Goal: Transaction & Acquisition: Obtain resource

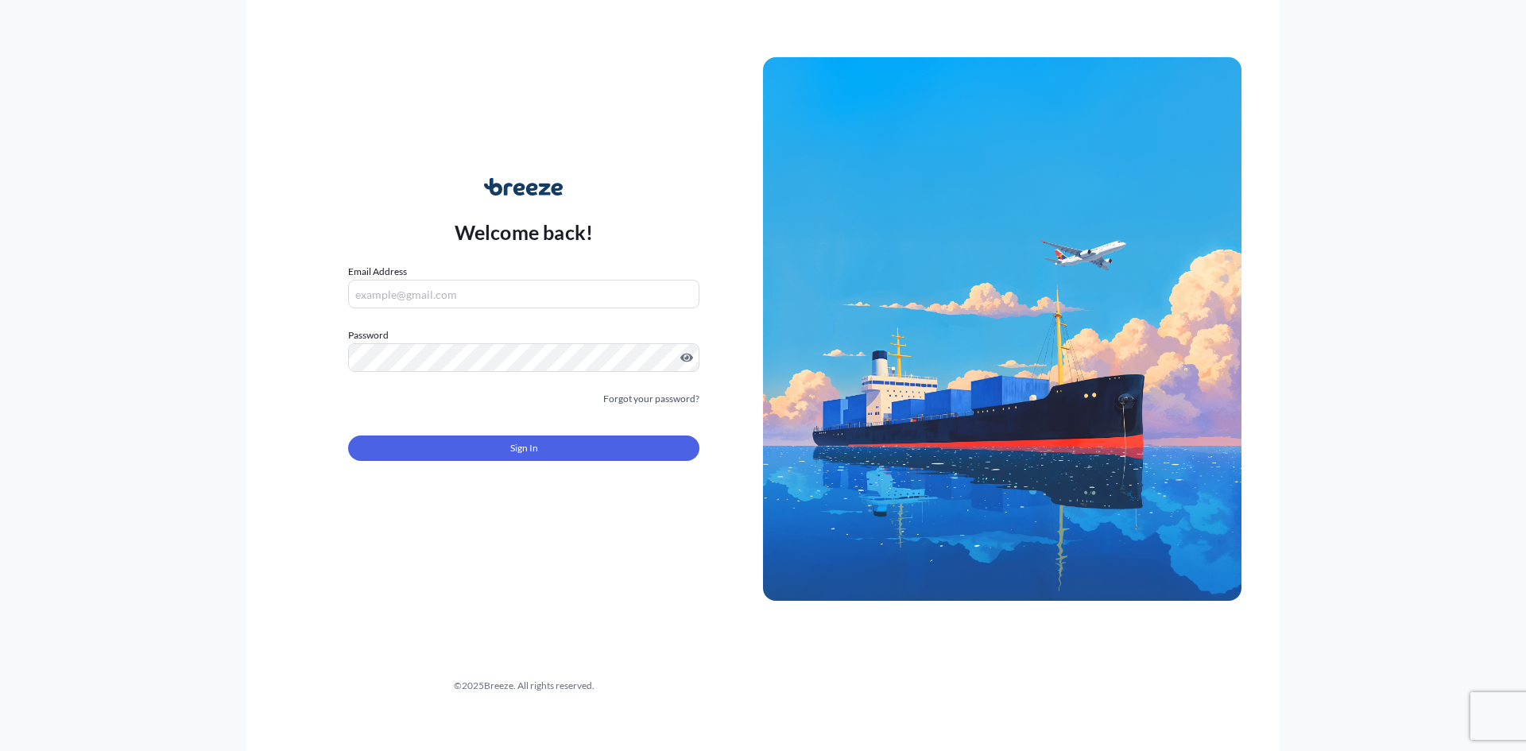
click at [607, 255] on div "Welcome back! Email Address Password Must include: Upper & lower case letters S…" at bounding box center [523, 329] width 478 height 366
click at [546, 301] on input "Email Address" at bounding box center [523, 294] width 351 height 29
type input "[PERSON_NAME][EMAIL_ADDRESS][DOMAIN_NAME]"
click at [578, 478] on form "Email Address [PERSON_NAME][EMAIL_ADDRESS][DOMAIN_NAME] Please enter a valid em…" at bounding box center [523, 372] width 351 height 216
click at [583, 453] on button "Sign In" at bounding box center [523, 447] width 351 height 25
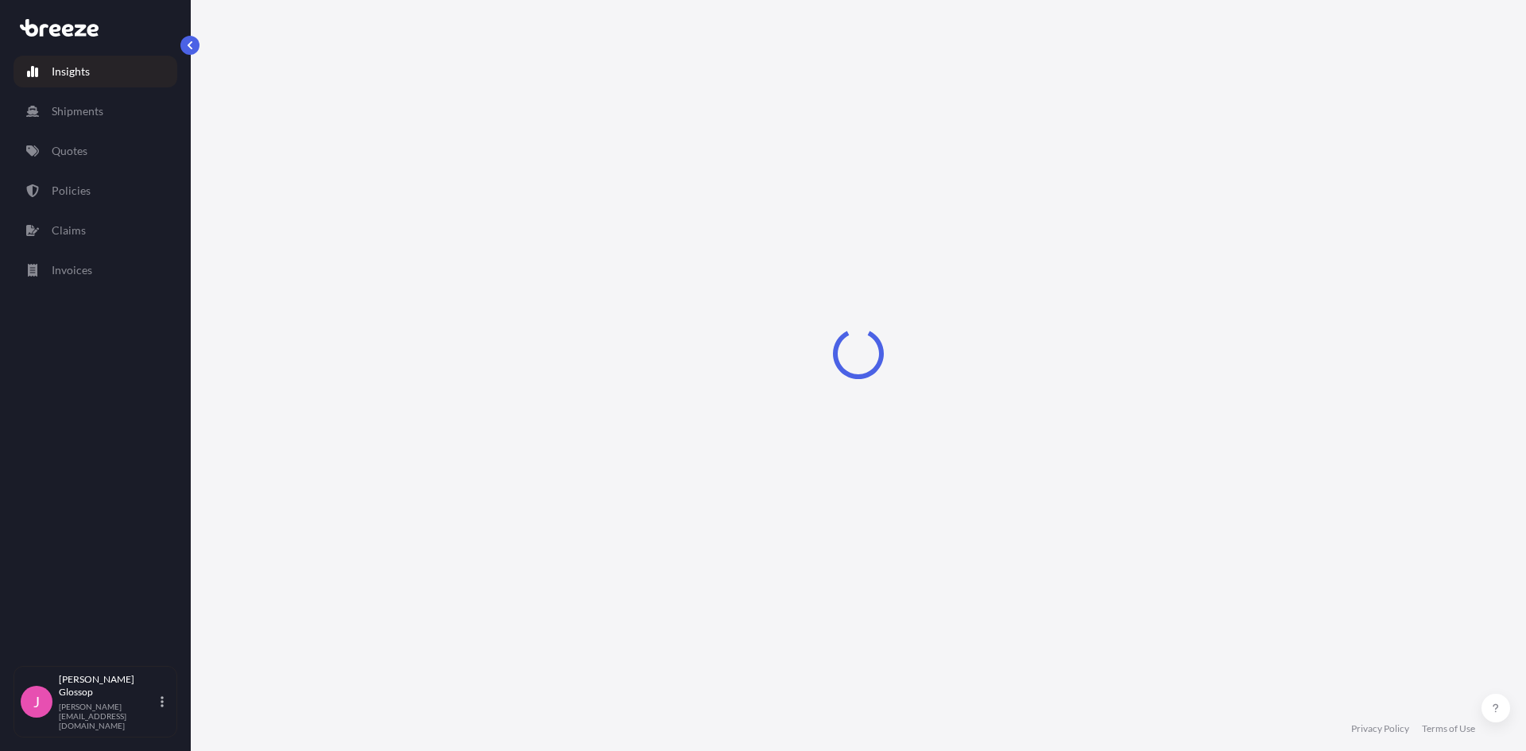
select select "2025"
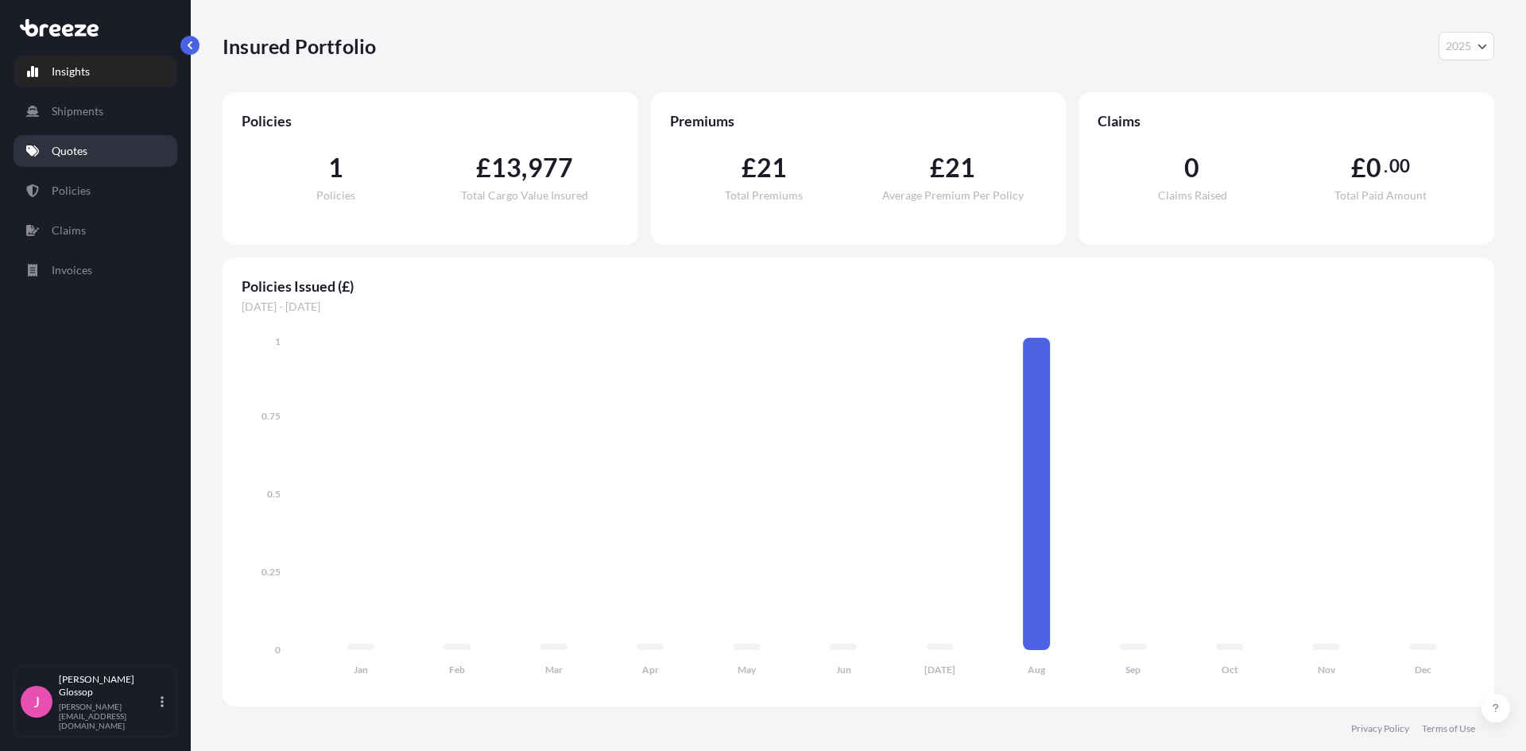
click at [121, 138] on link "Quotes" at bounding box center [96, 151] width 164 height 32
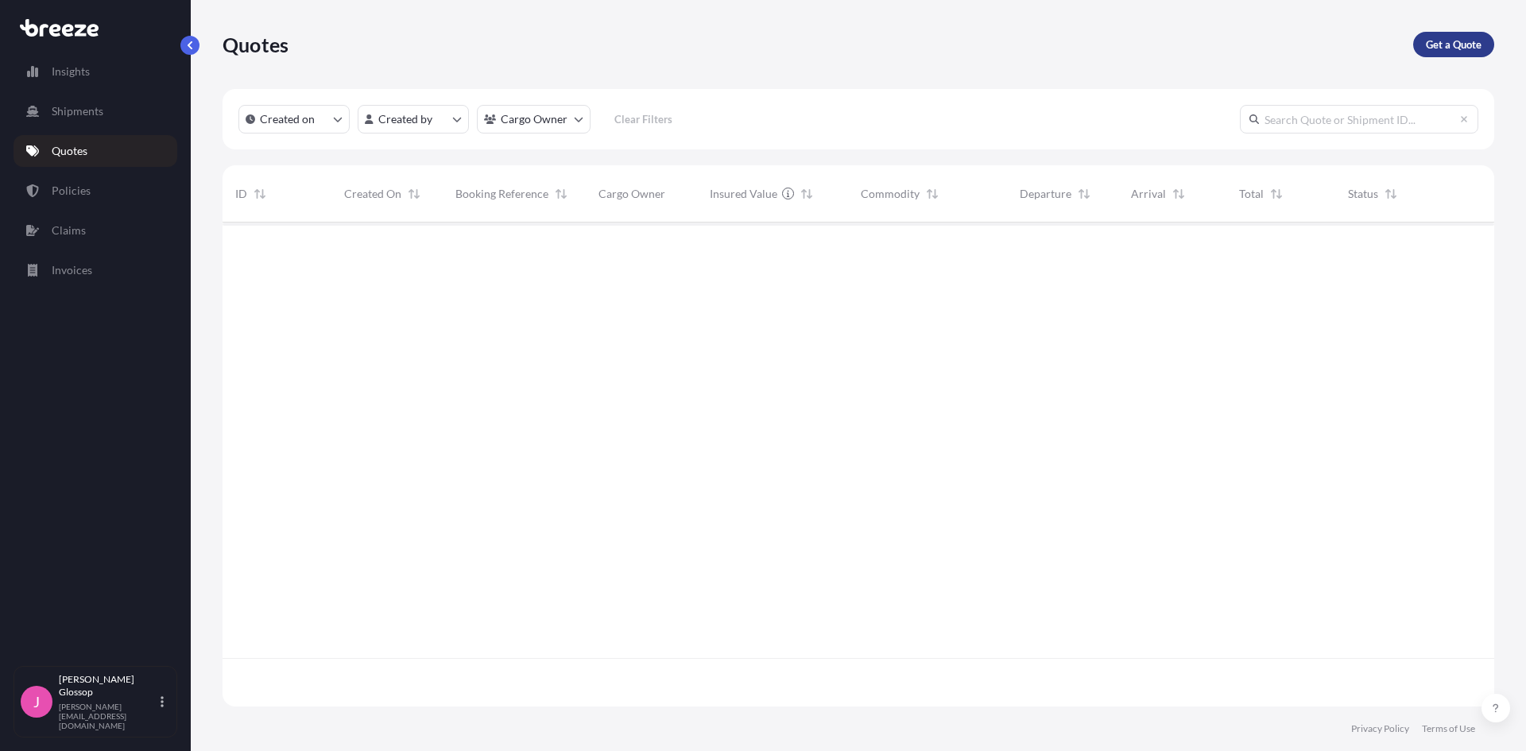
scroll to position [529, 1260]
click at [1453, 43] on p "Get a Quote" at bounding box center [1454, 45] width 56 height 16
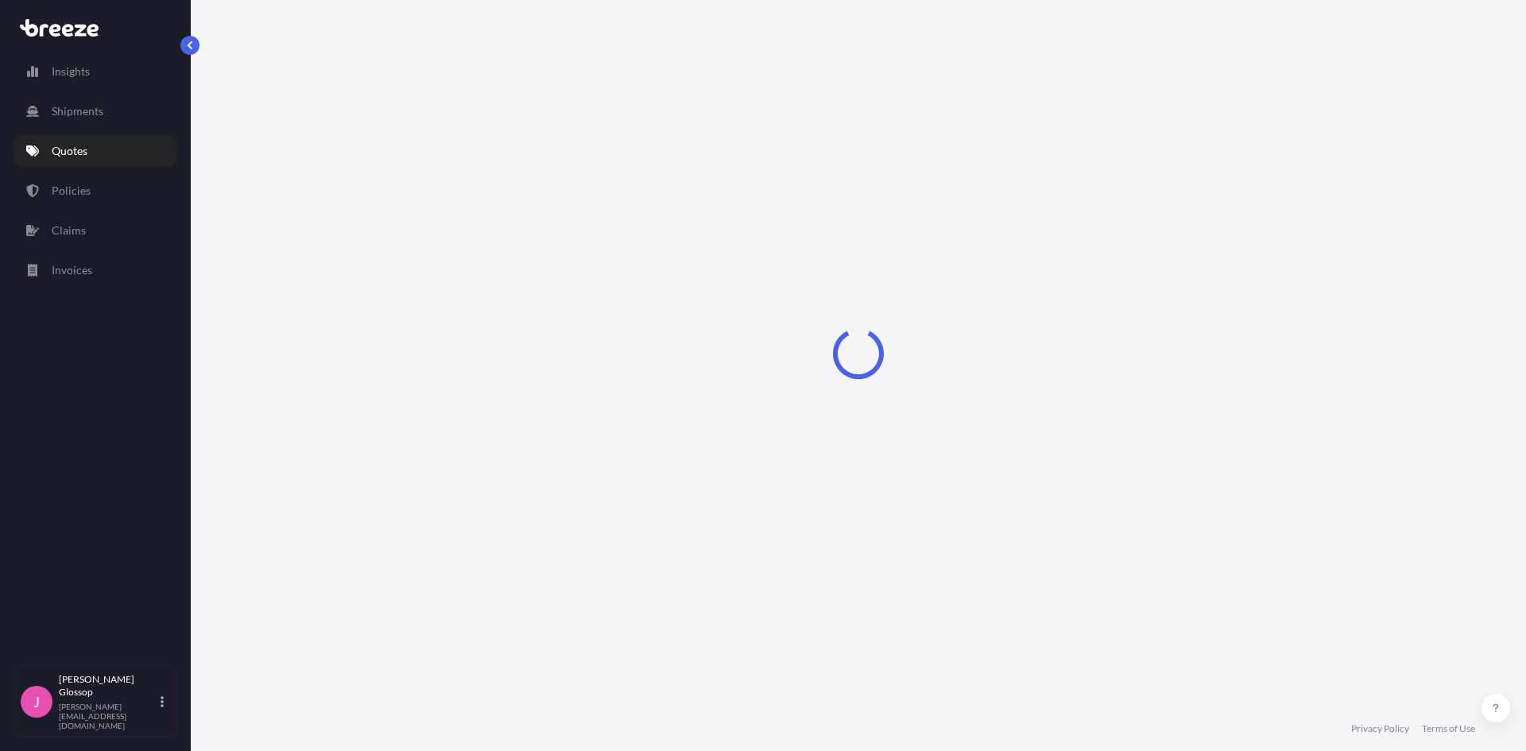
select select "Sea"
select select "1"
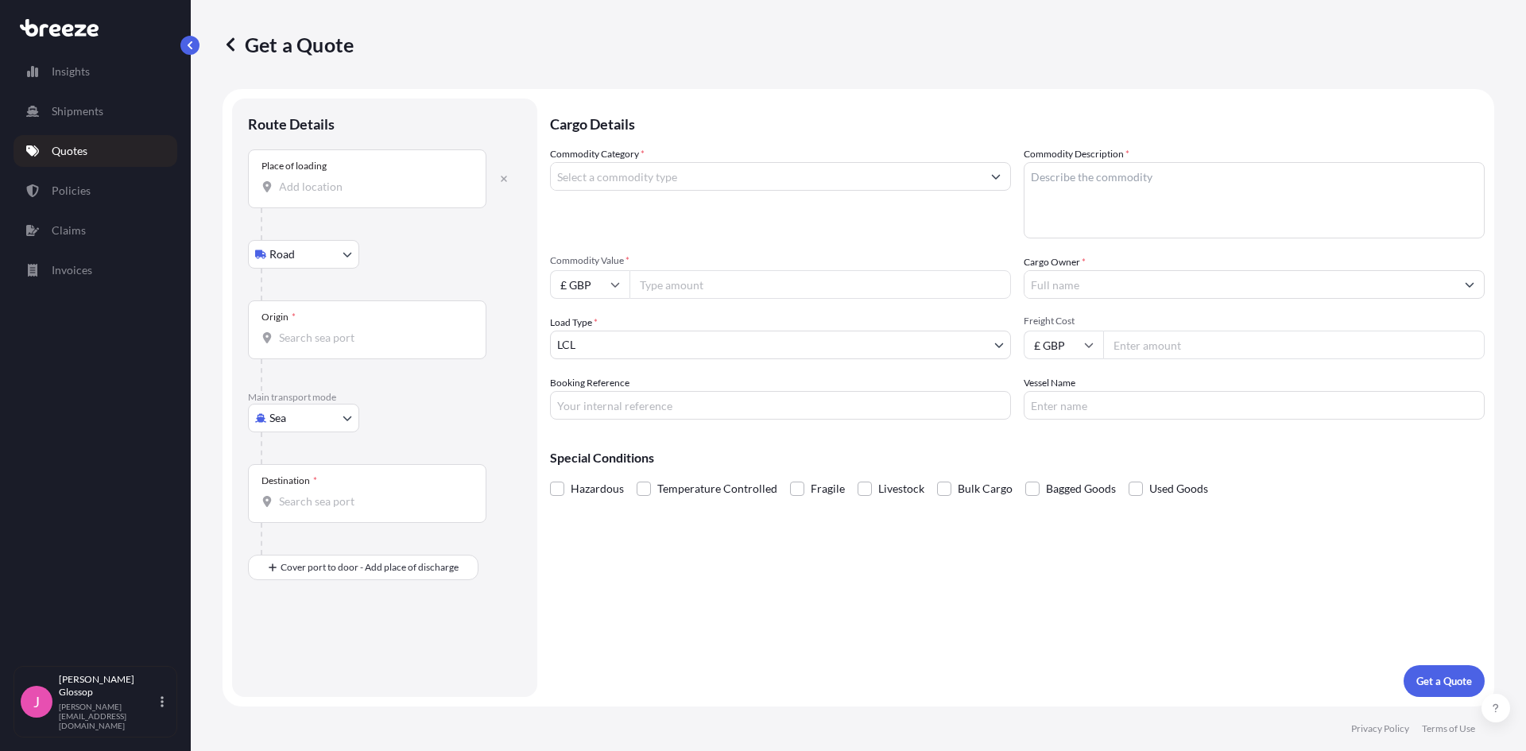
click at [381, 184] on input "Place of loading" at bounding box center [373, 187] width 188 height 16
click at [411, 185] on input "Place of loading" at bounding box center [373, 187] width 188 height 16
click at [345, 169] on div "Place of loading" at bounding box center [367, 178] width 238 height 59
click at [345, 179] on input "Place of loading" at bounding box center [373, 187] width 188 height 16
type input "Moosup, CT 06354, [GEOGRAPHIC_DATA]"
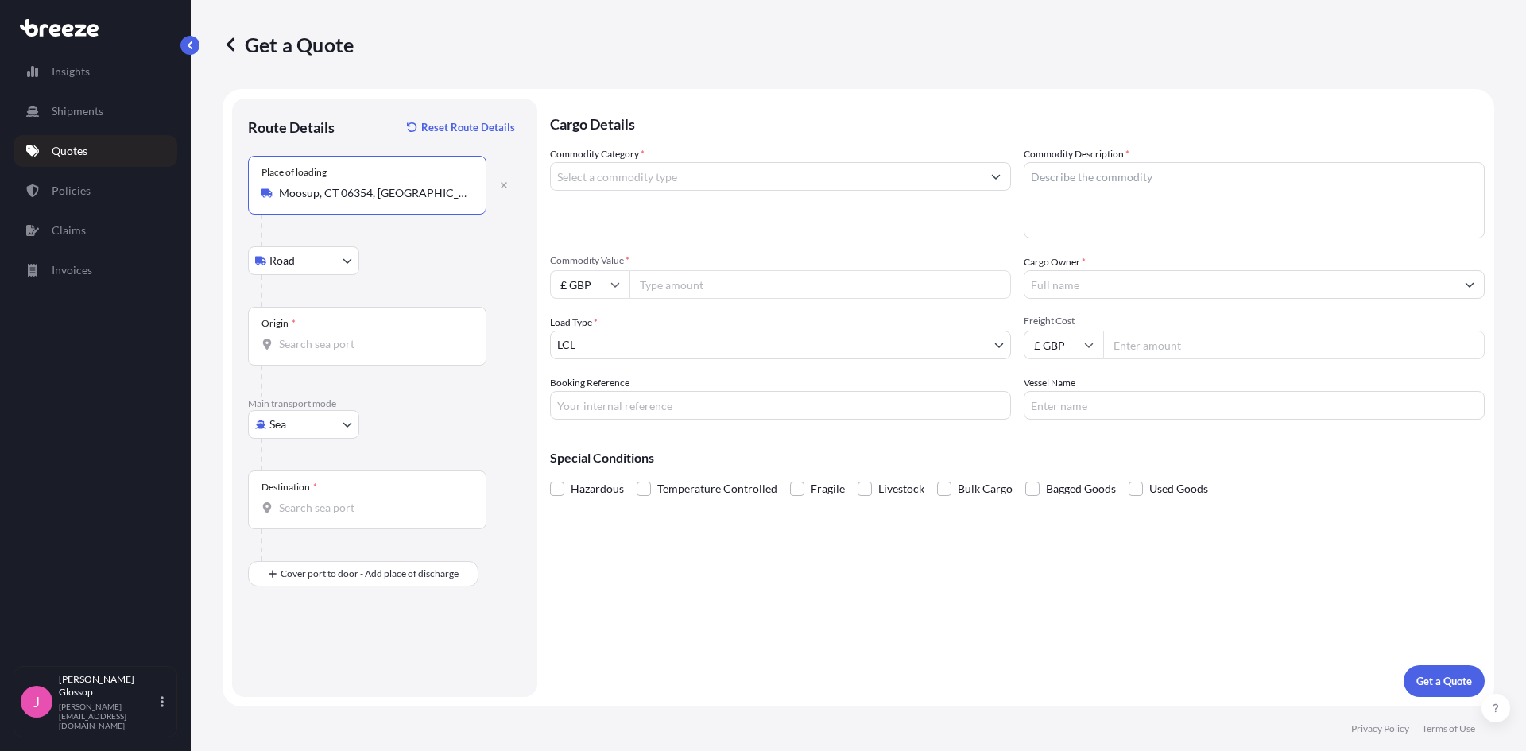
click at [329, 335] on div "Origin *" at bounding box center [367, 336] width 238 height 59
click at [329, 336] on input "Origin *" at bounding box center [373, 344] width 188 height 16
type input "e"
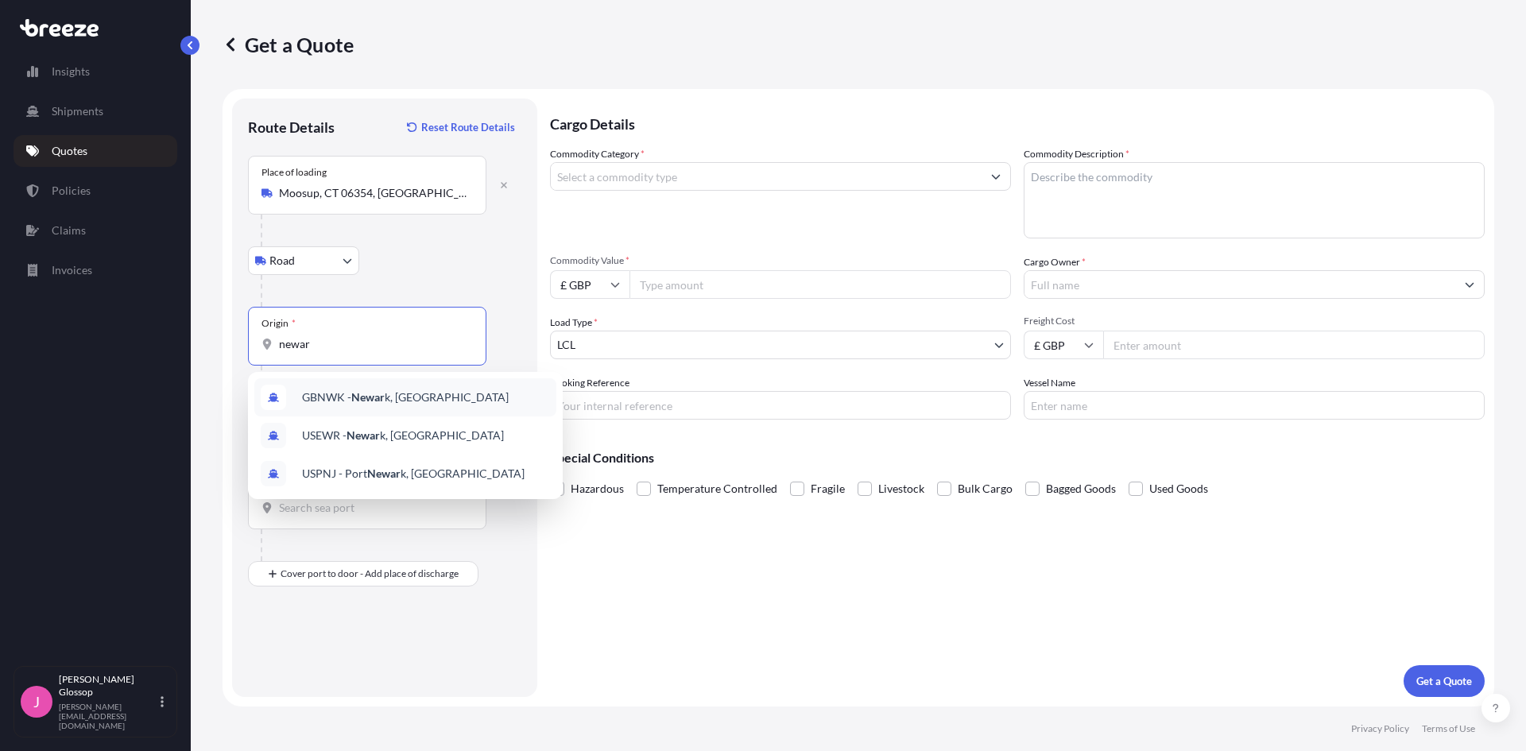
click at [477, 391] on div "GBNWK - Newar k, [GEOGRAPHIC_DATA]" at bounding box center [405, 397] width 302 height 38
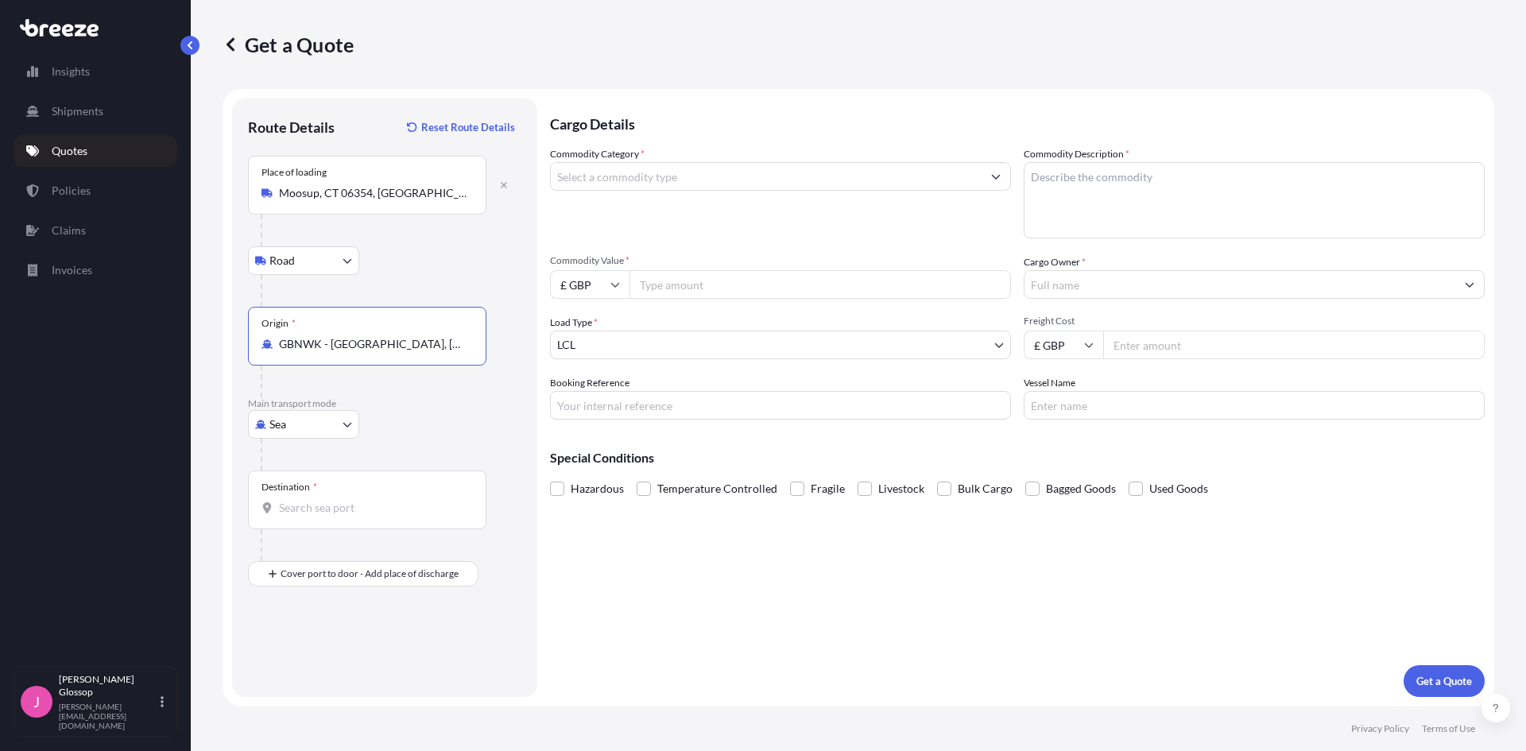
type input "GBNWK - [GEOGRAPHIC_DATA], [GEOGRAPHIC_DATA]"
click at [366, 505] on input "Destination *" at bounding box center [373, 508] width 188 height 16
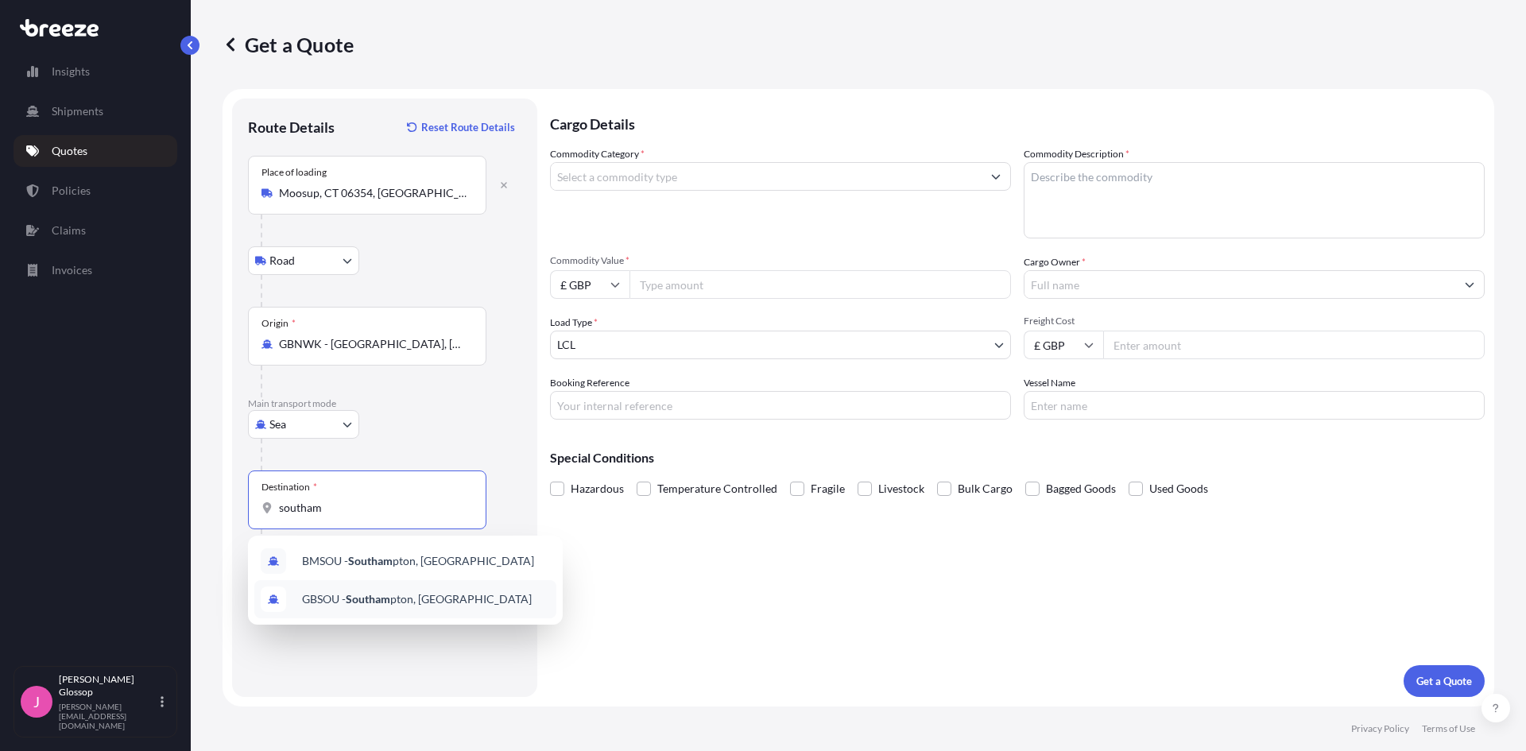
click at [464, 600] on span "GBSOU - Southam pton, [GEOGRAPHIC_DATA]" at bounding box center [417, 599] width 230 height 16
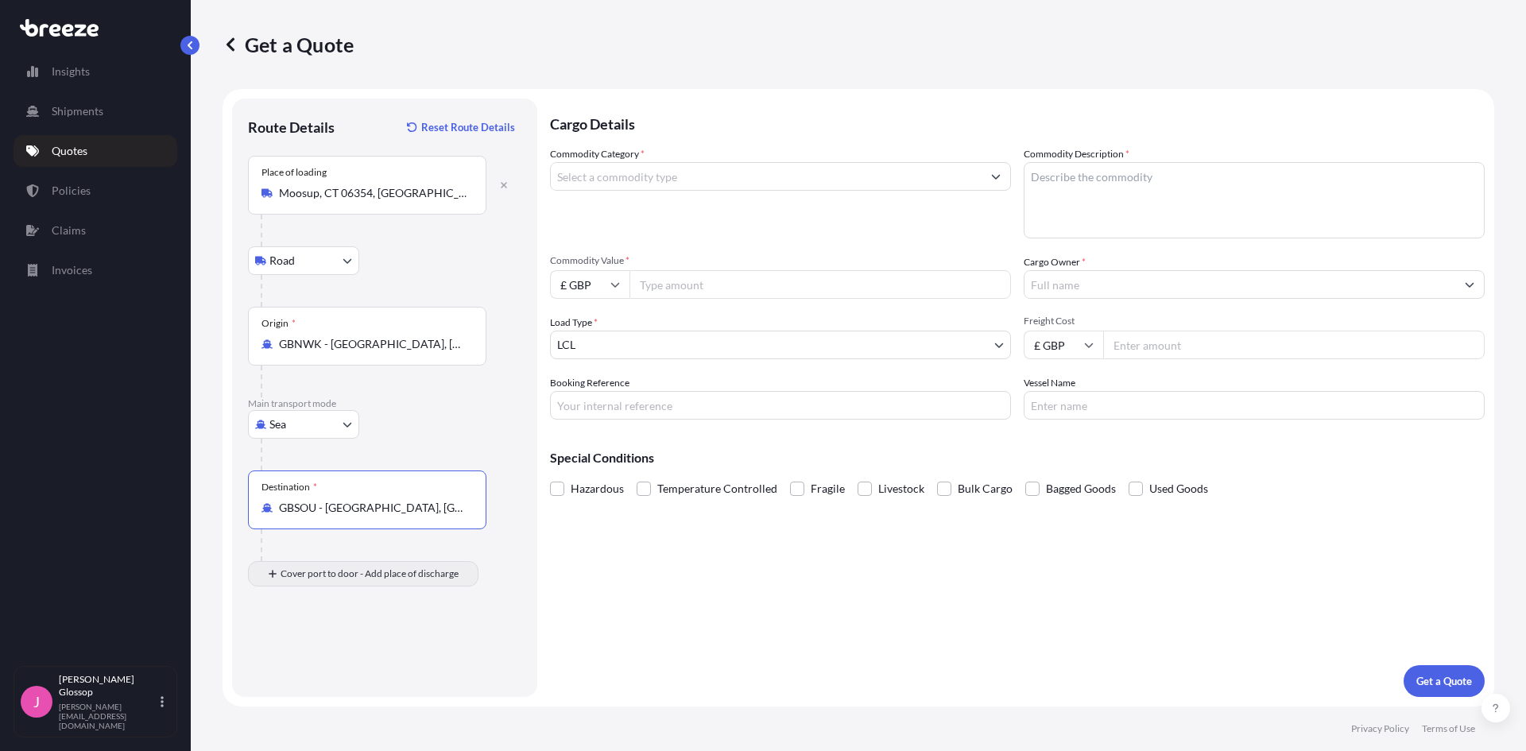
type input "GBSOU - [GEOGRAPHIC_DATA], [GEOGRAPHIC_DATA]"
click at [354, 645] on div "Place of Discharge" at bounding box center [367, 650] width 238 height 59
click at [354, 651] on input "Place of Discharge" at bounding box center [373, 659] width 188 height 16
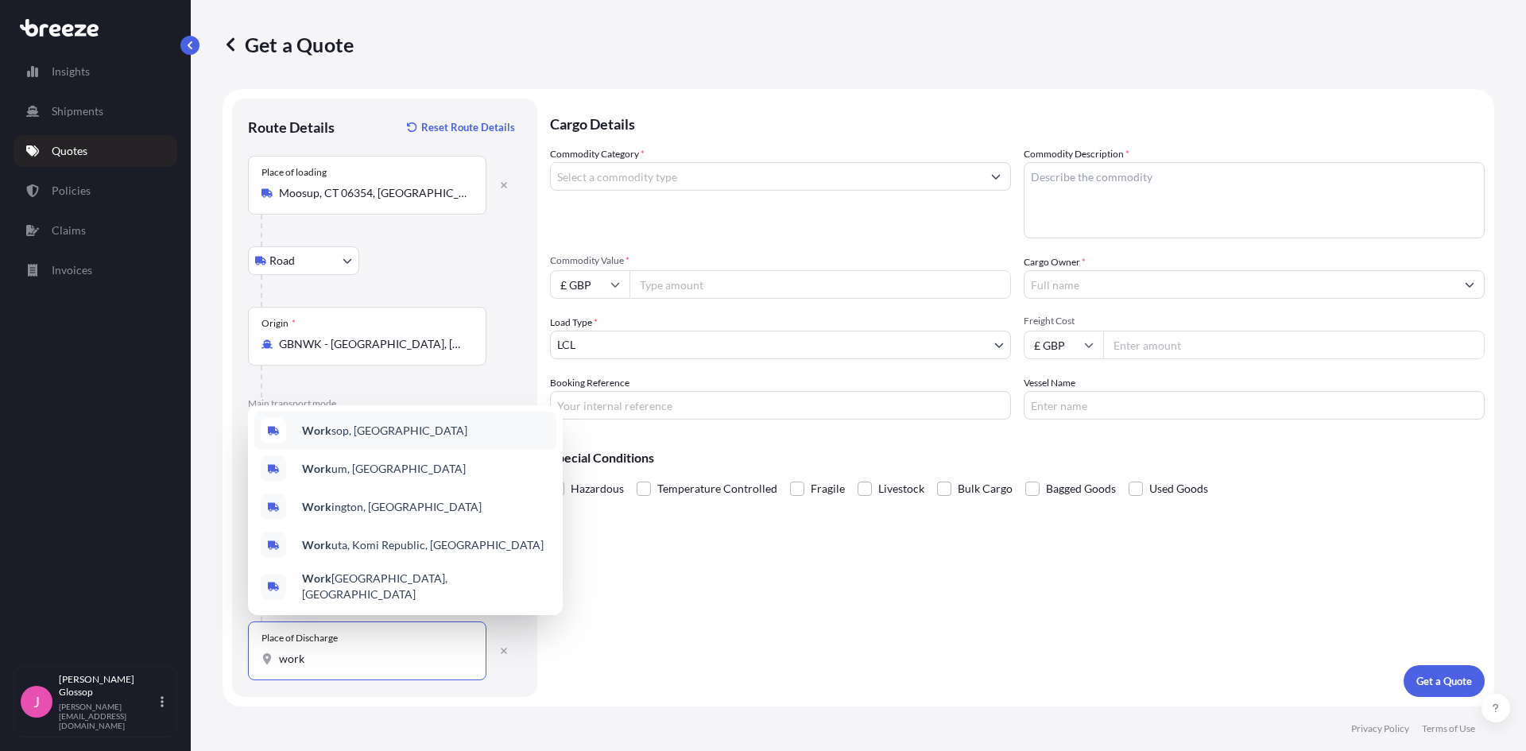
click at [421, 447] on div "Work sop, [GEOGRAPHIC_DATA]" at bounding box center [405, 431] width 302 height 38
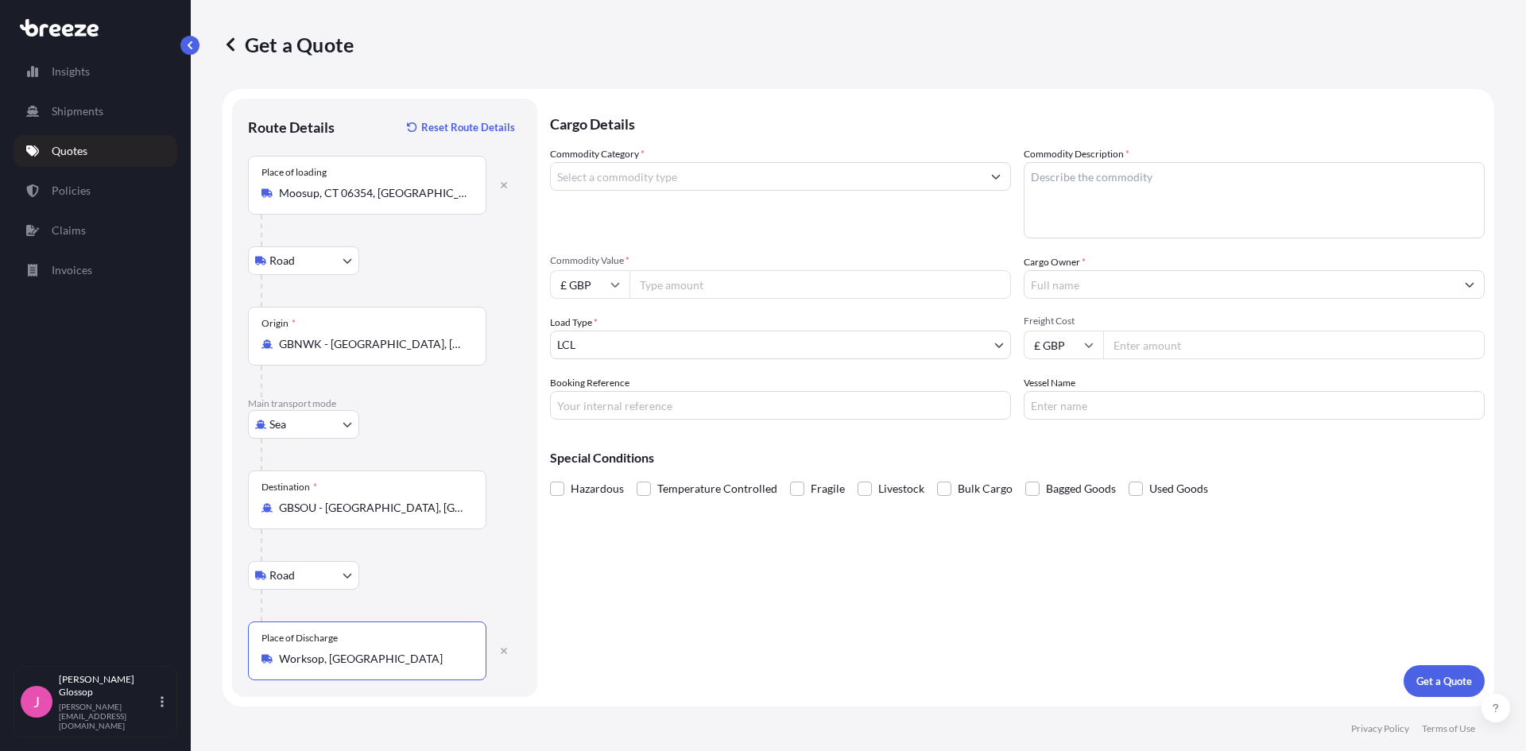
type input "Worksop, [GEOGRAPHIC_DATA]"
click at [744, 184] on input "Commodity Category *" at bounding box center [766, 176] width 431 height 29
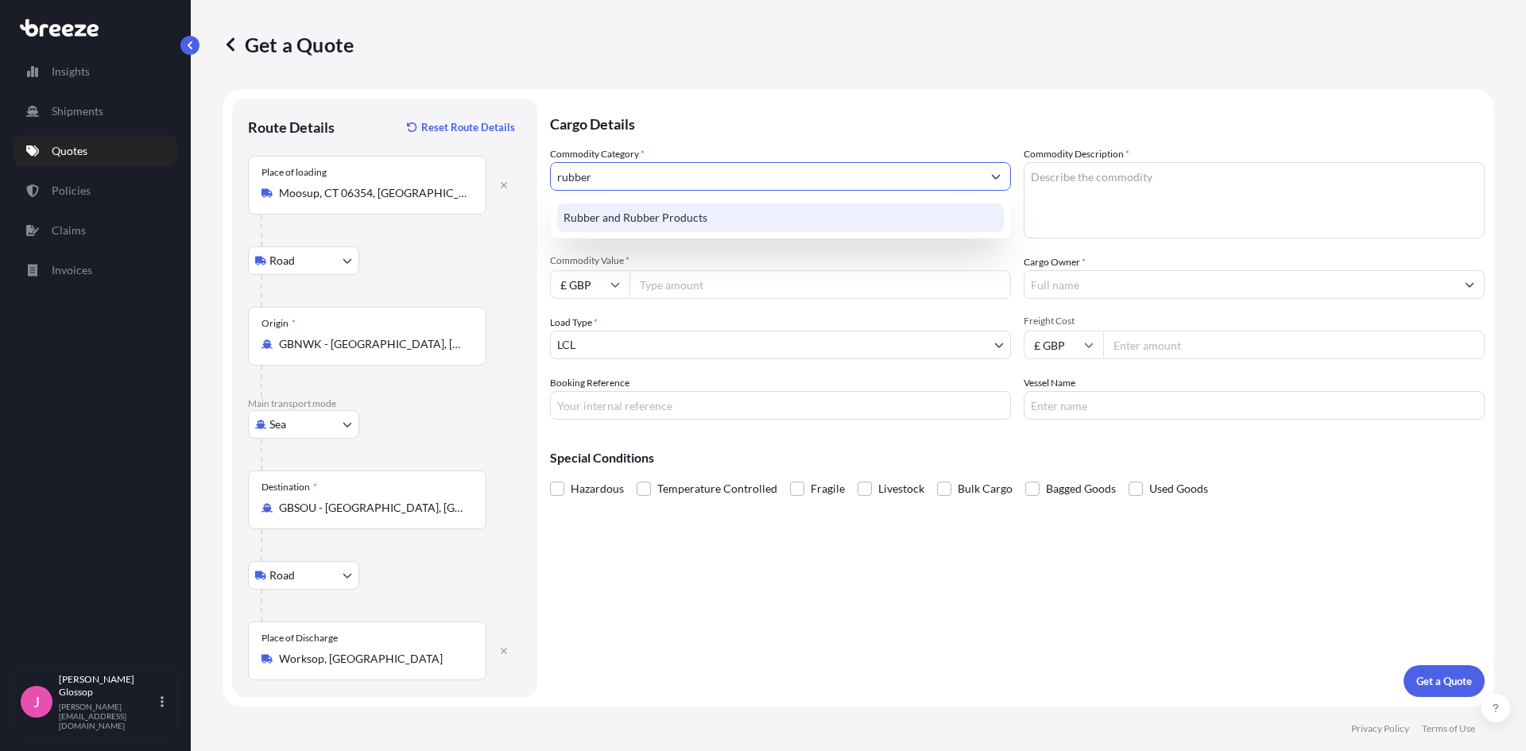
click at [768, 205] on div "Rubber and Rubber Products" at bounding box center [780, 217] width 447 height 29
type input "Rubber and Rubber Products"
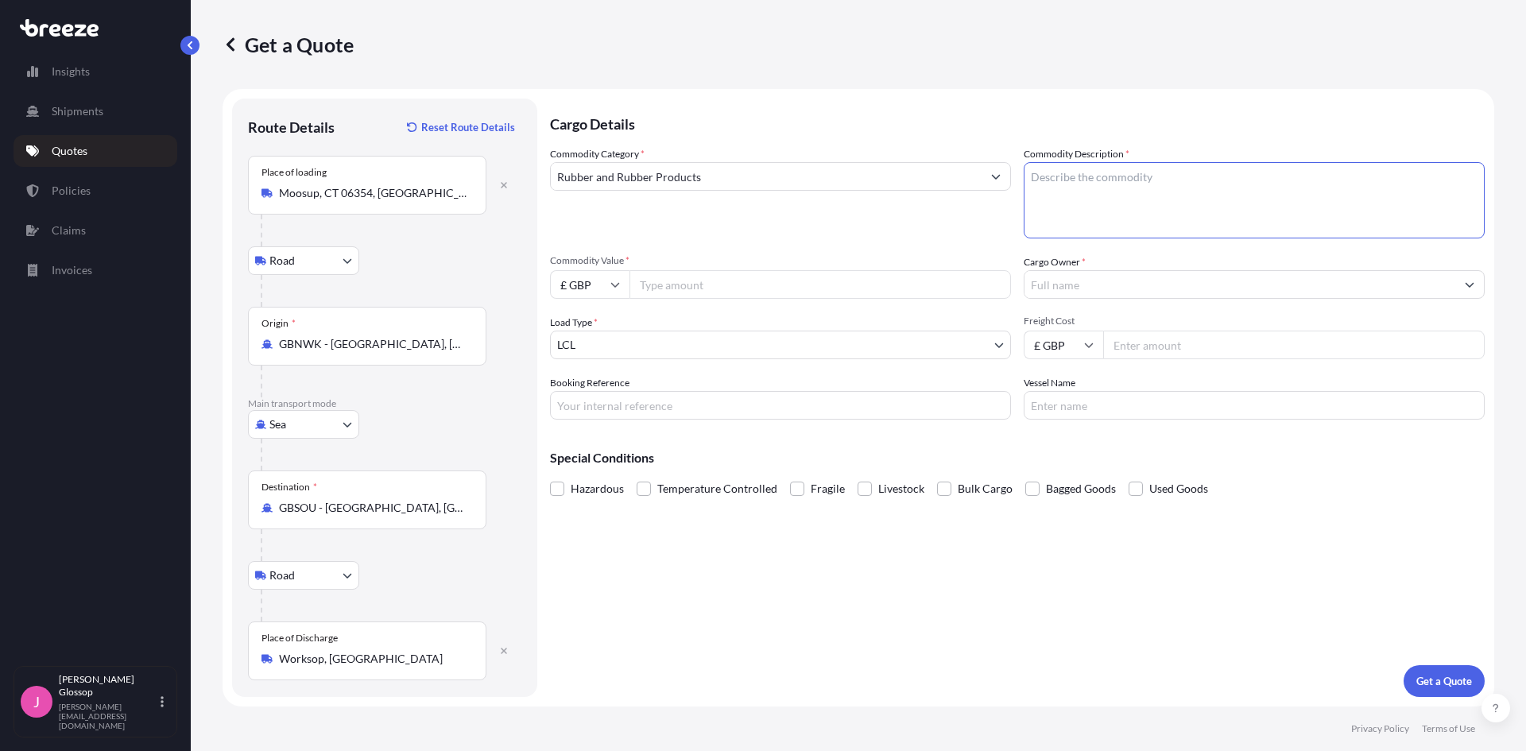
click at [1094, 162] on textarea "Commodity Description *" at bounding box center [1254, 200] width 461 height 76
type textarea "Rubber Sheets"
click at [586, 288] on input "£ GBP" at bounding box center [589, 284] width 79 height 29
click at [585, 392] on div "$ USD" at bounding box center [589, 395] width 67 height 30
type input "$ USD"
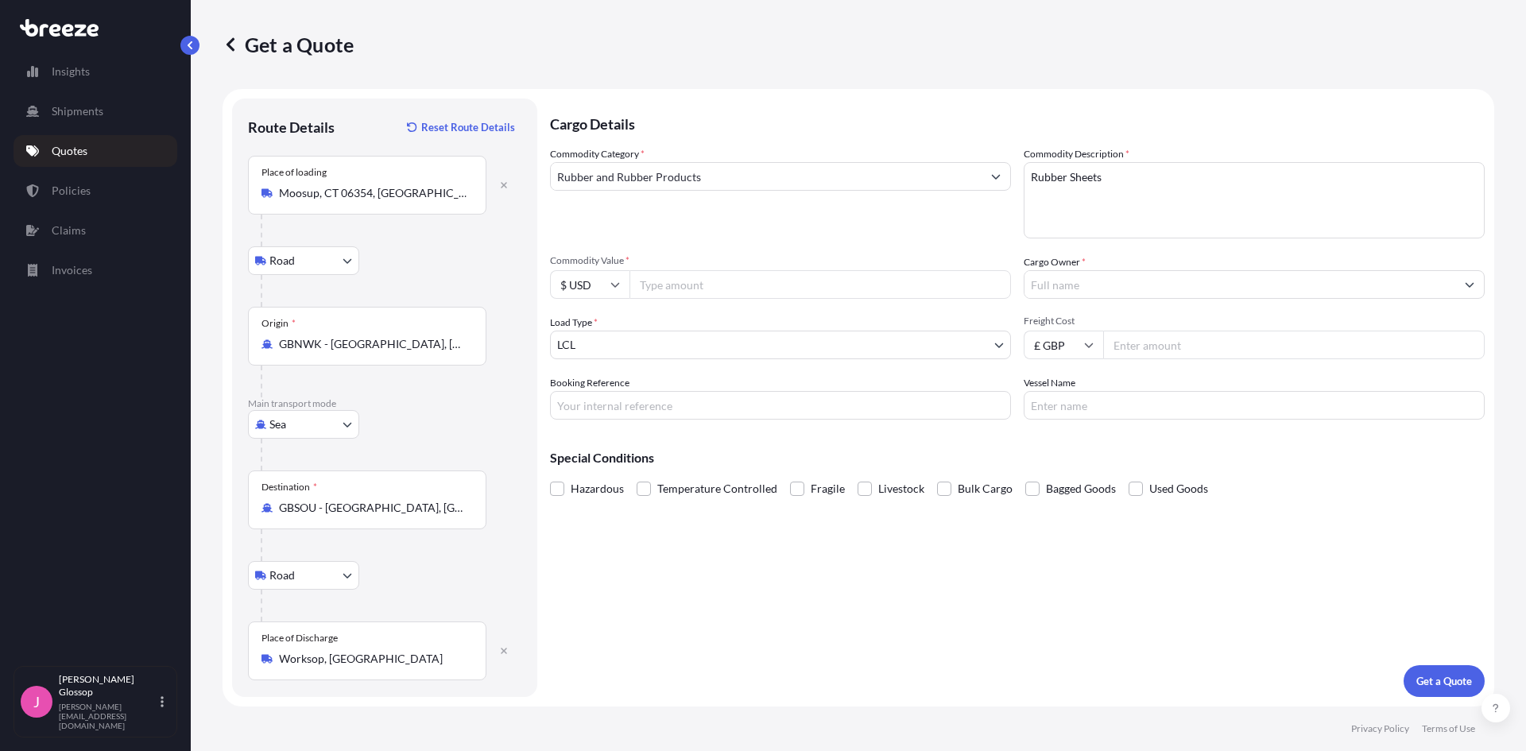
click at [691, 273] on input "Commodity Value *" at bounding box center [819, 284] width 381 height 29
type input "9031.68"
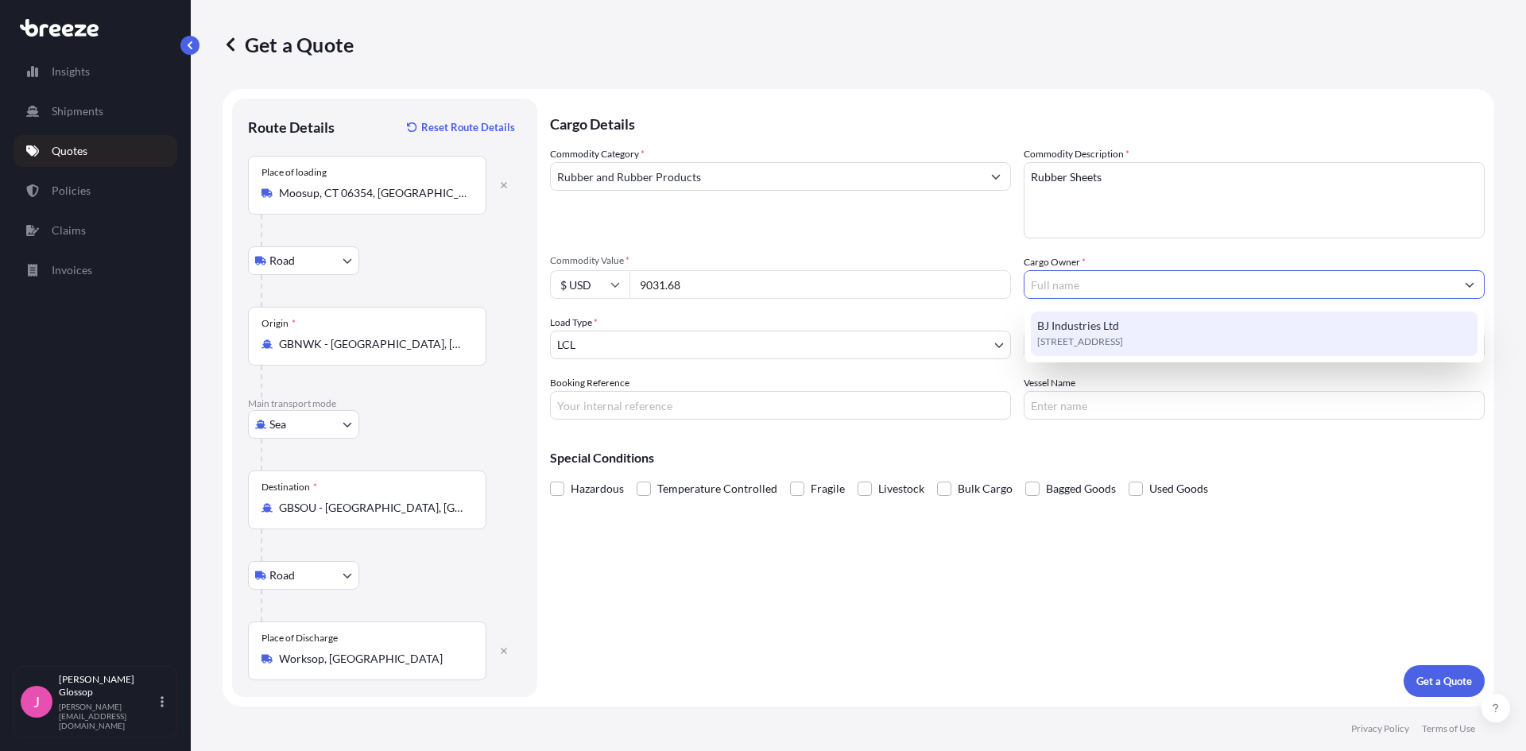
type input "BJ Industries Ltd"
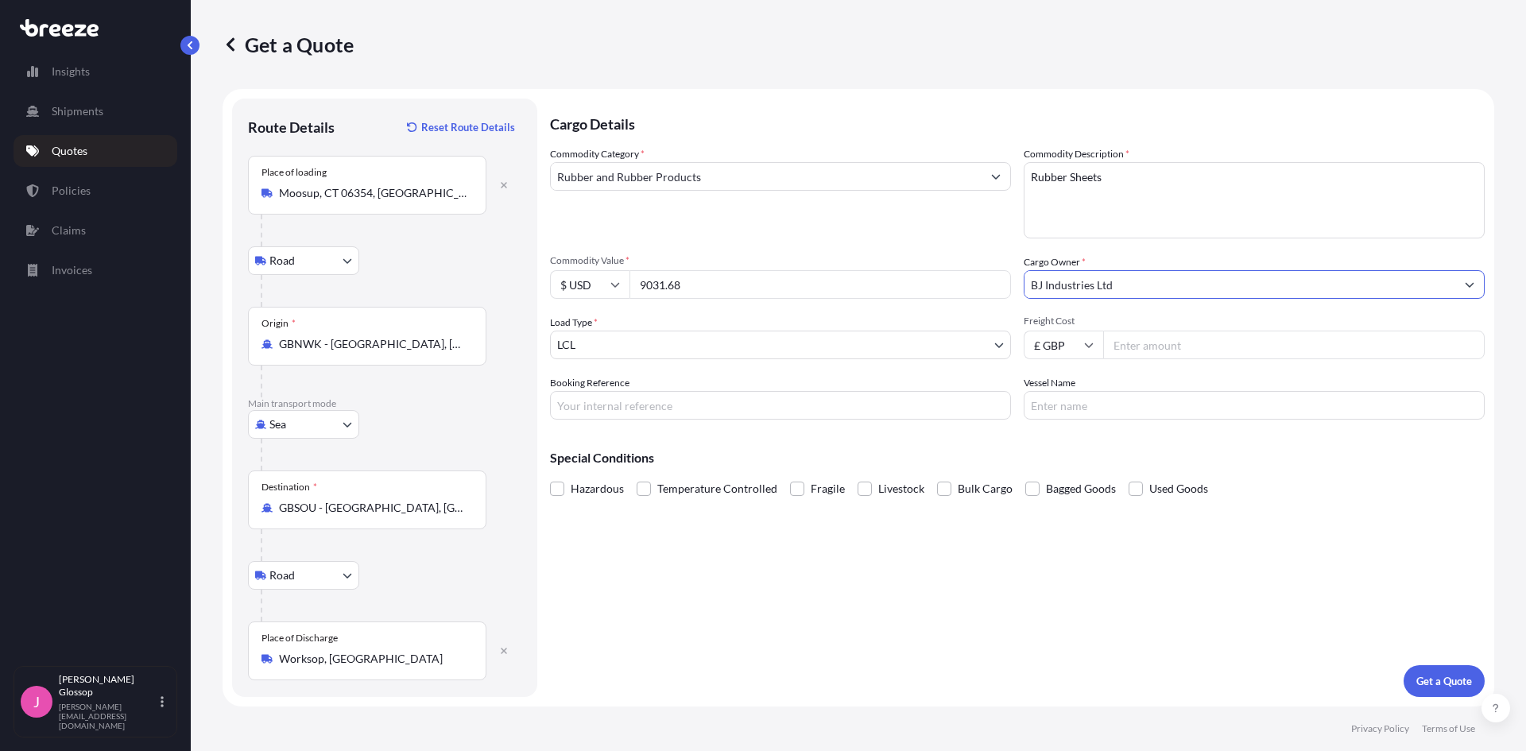
click at [1264, 346] on input "Freight Cost" at bounding box center [1293, 345] width 381 height 29
click at [1165, 332] on input "Freight Cost" at bounding box center [1293, 345] width 381 height 29
type input "695"
click at [959, 417] on input "Booking Reference" at bounding box center [780, 405] width 461 height 29
type input "H1034"
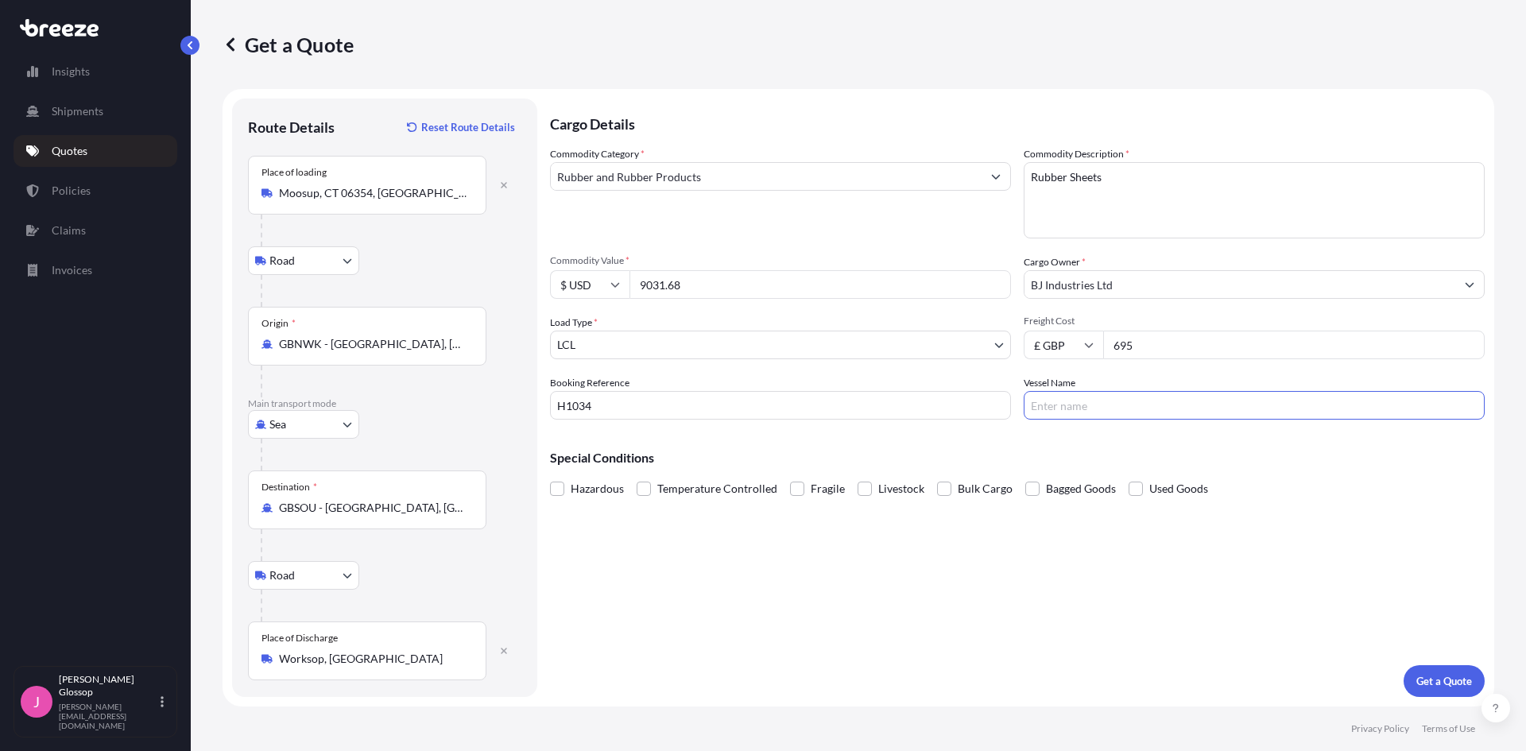
click at [1170, 411] on input "Vessel Name" at bounding box center [1254, 405] width 461 height 29
click at [1099, 394] on input "Vessel Name" at bounding box center [1254, 405] width 461 height 29
paste input "COSCO HOPE"
type input "COSCO HOPE"
click at [1436, 678] on p "Get a Quote" at bounding box center [1444, 681] width 56 height 16
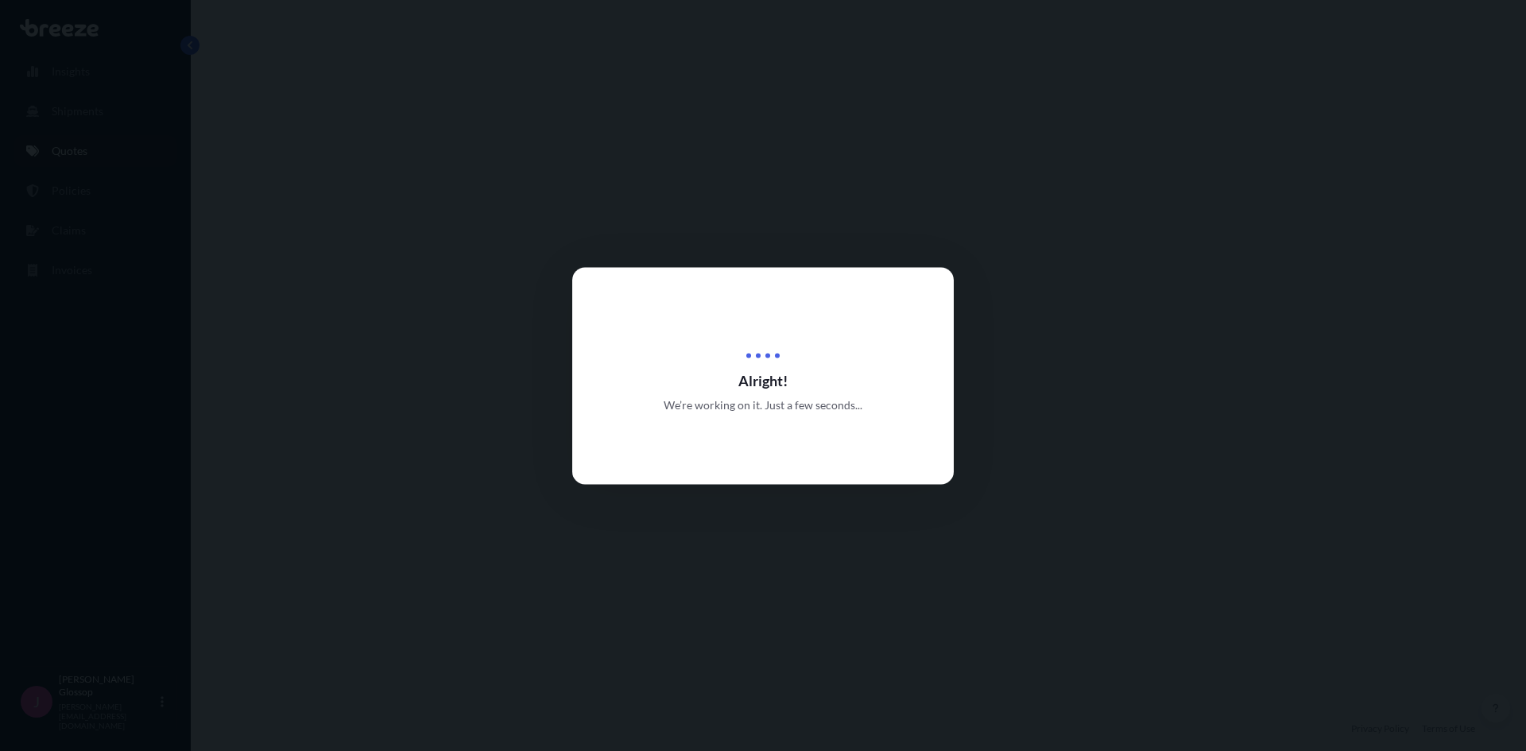
select select "Road"
select select "Sea"
select select "Road"
select select "1"
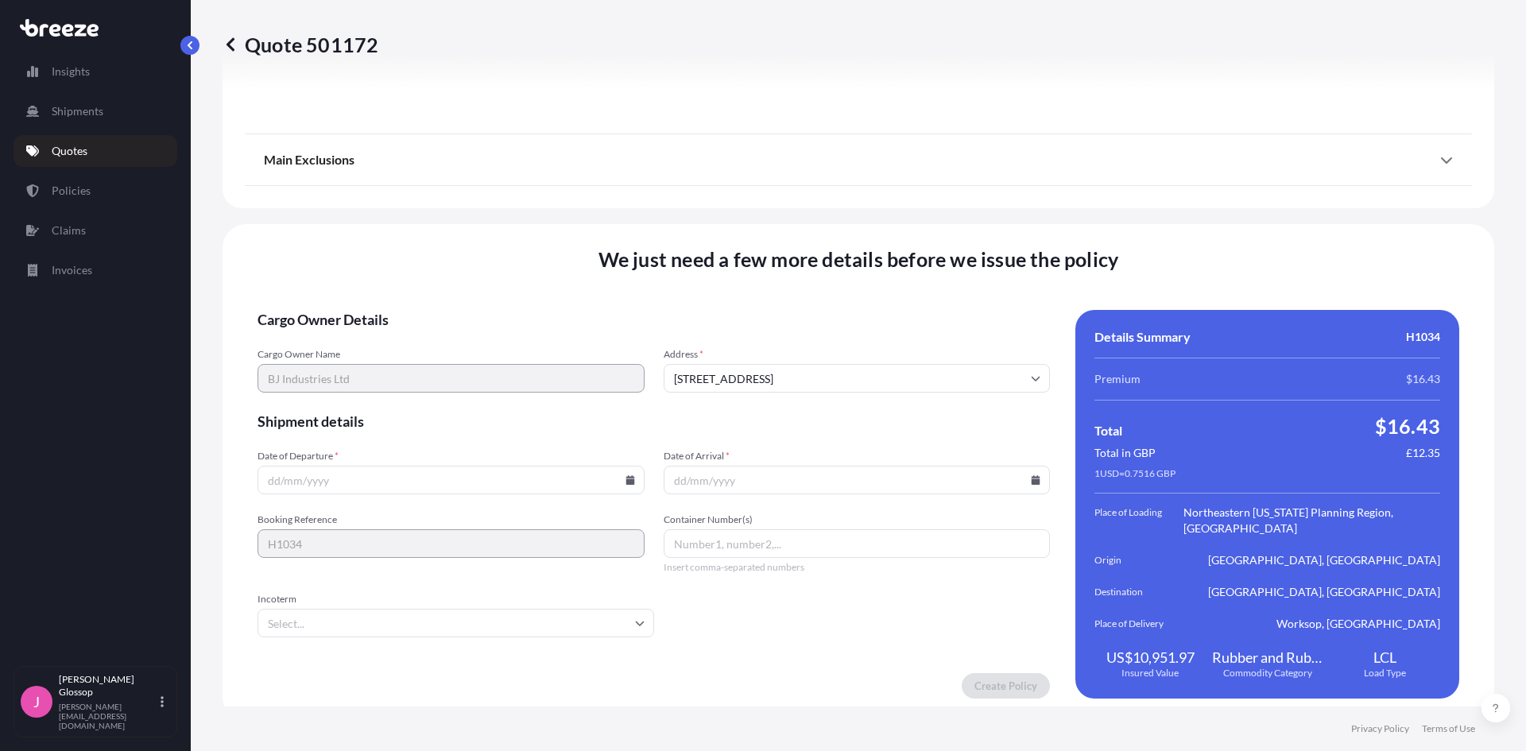
scroll to position [2119, 0]
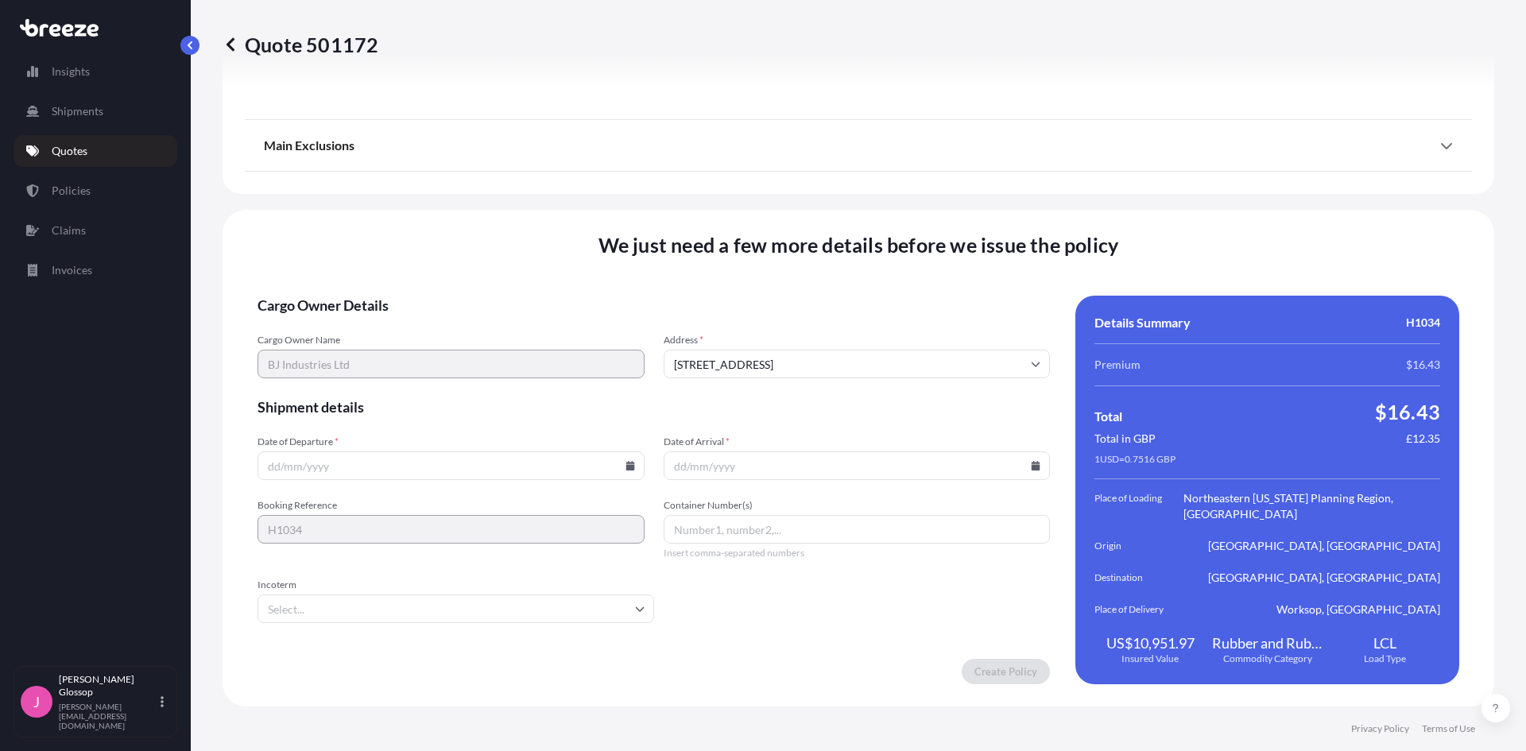
click at [423, 465] on input "Date of Departure *" at bounding box center [450, 465] width 387 height 29
click at [633, 463] on input "Date of Departure *" at bounding box center [450, 465] width 387 height 29
click at [625, 467] on icon at bounding box center [629, 466] width 9 height 10
click at [413, 383] on button "29" at bounding box center [411, 384] width 25 height 25
type input "[DATE]"
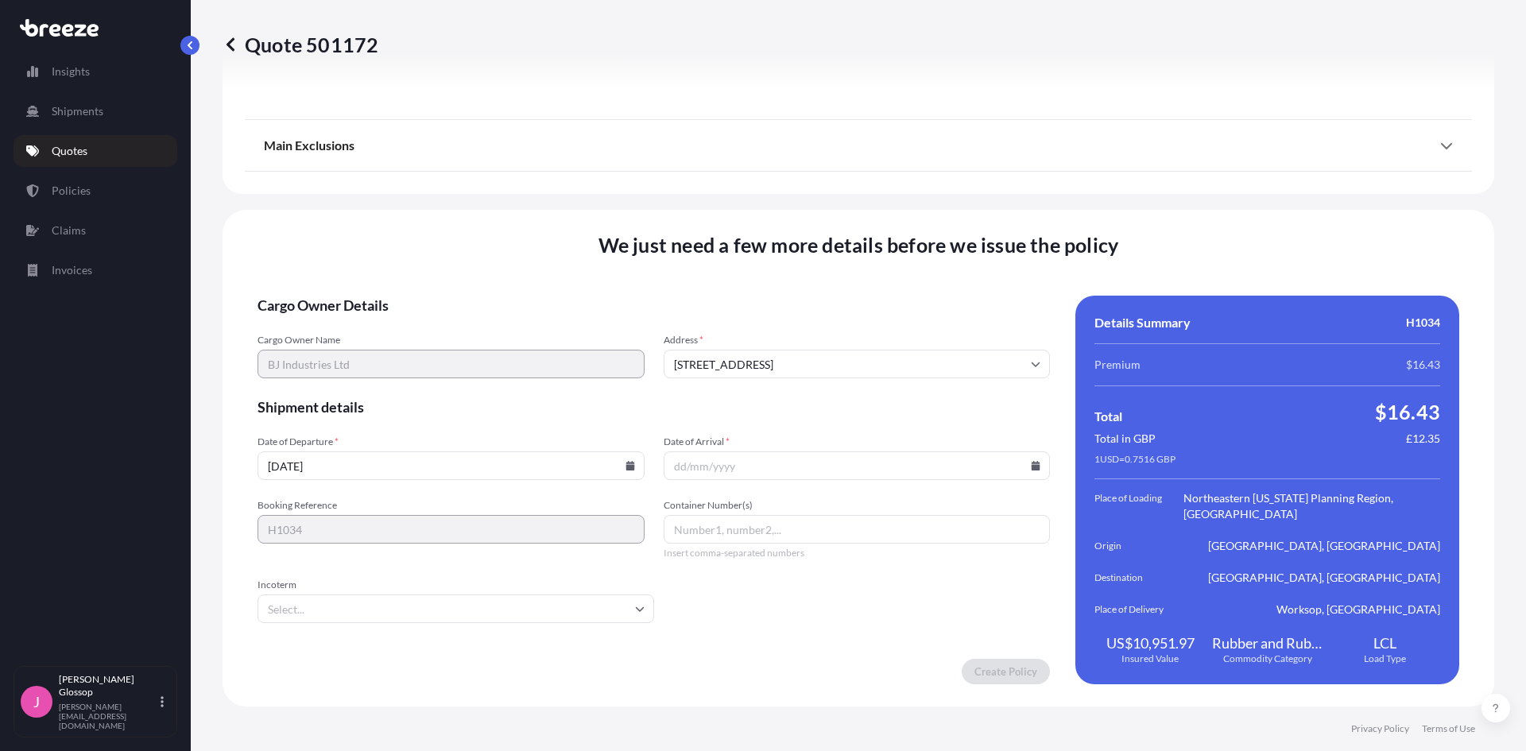
click at [903, 460] on input "Date of Arrival *" at bounding box center [857, 465] width 387 height 29
click at [1031, 466] on icon at bounding box center [1036, 466] width 10 height 10
click at [962, 188] on button at bounding box center [958, 197] width 25 height 25
click at [957, 328] on button "16" at bounding box center [962, 324] width 25 height 25
type input "[DATE]"
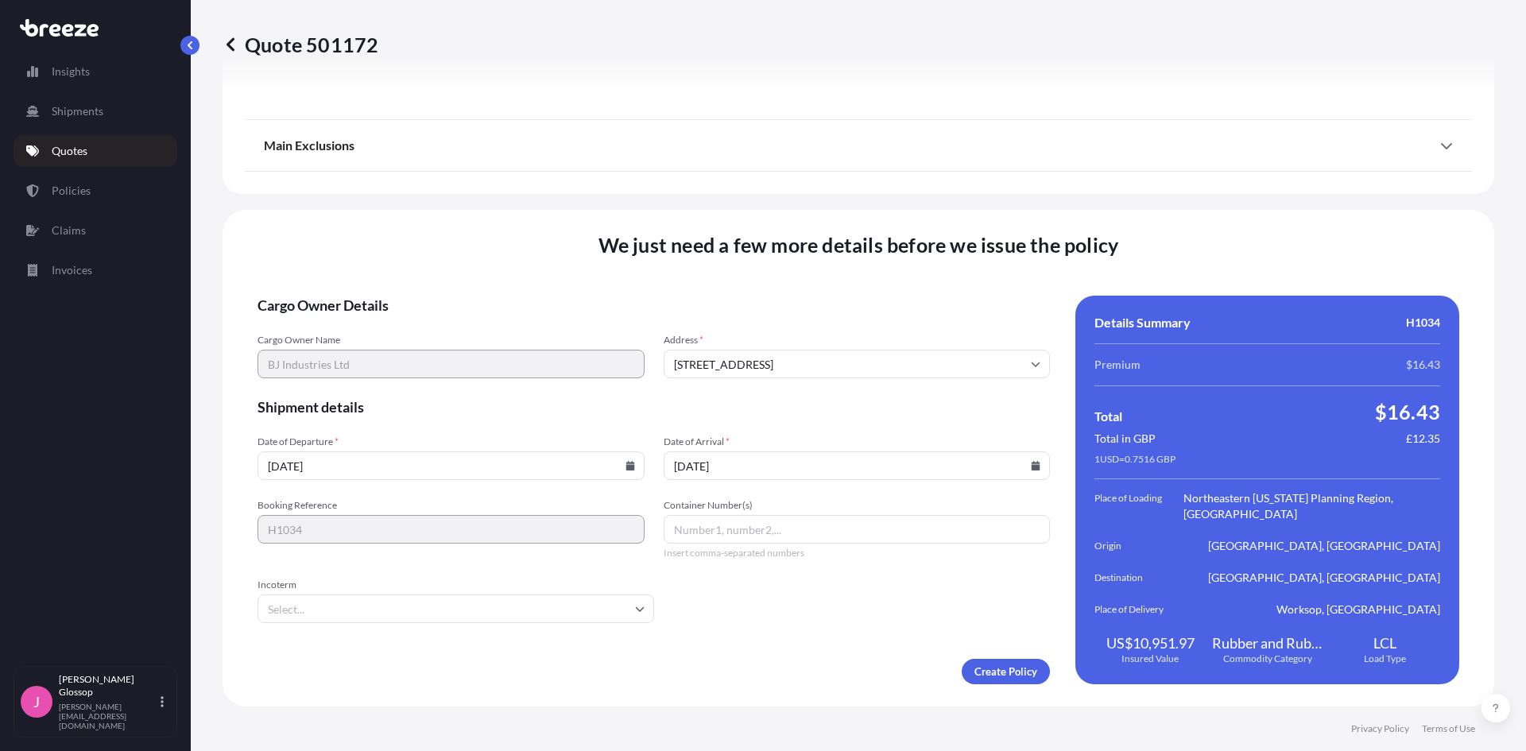
click at [617, 615] on input "Incoterm" at bounding box center [455, 608] width 397 height 29
type input "exw"
click at [363, 658] on li "EXW" at bounding box center [454, 651] width 380 height 30
click at [861, 529] on input "Container Number(s)" at bounding box center [857, 529] width 387 height 29
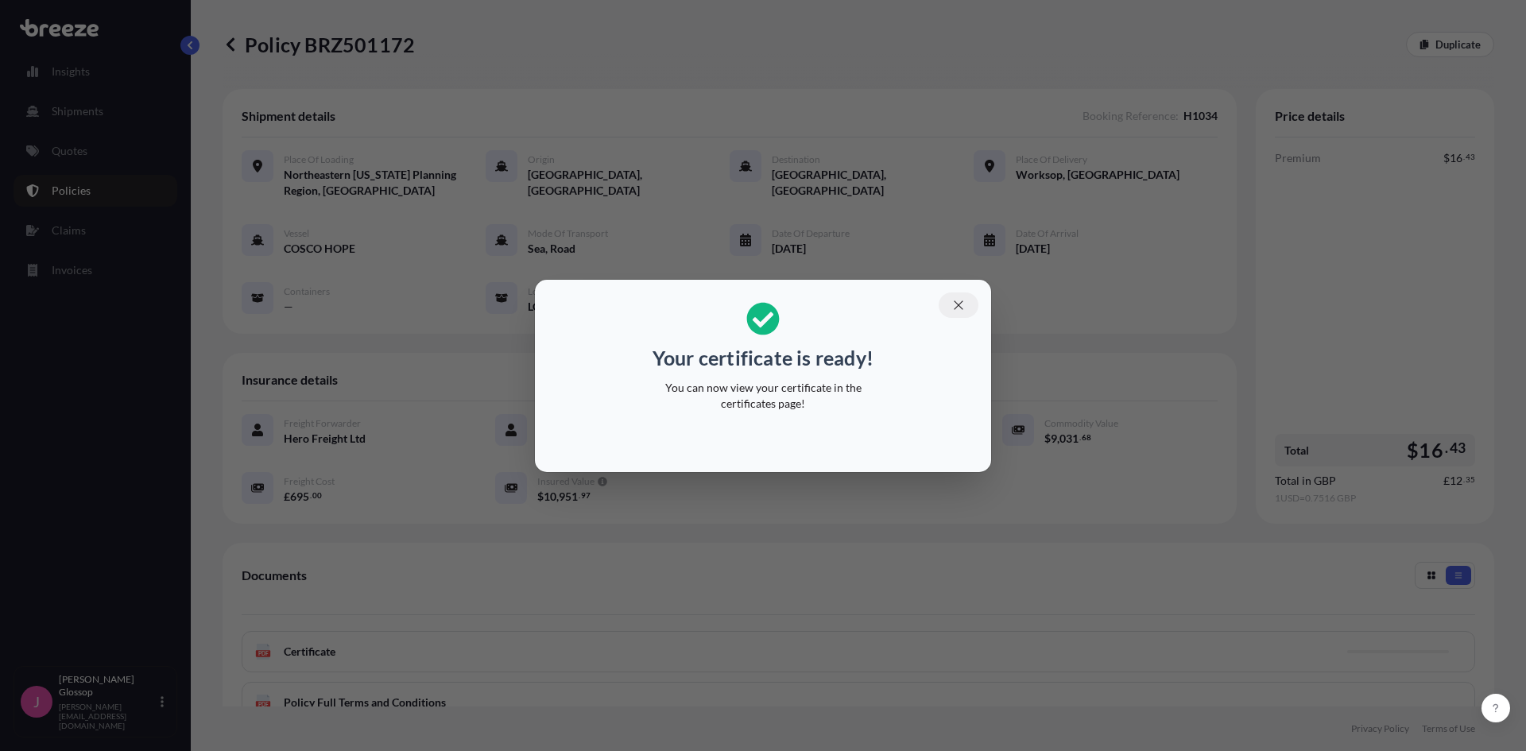
click at [962, 306] on icon "button" at bounding box center [958, 305] width 14 height 14
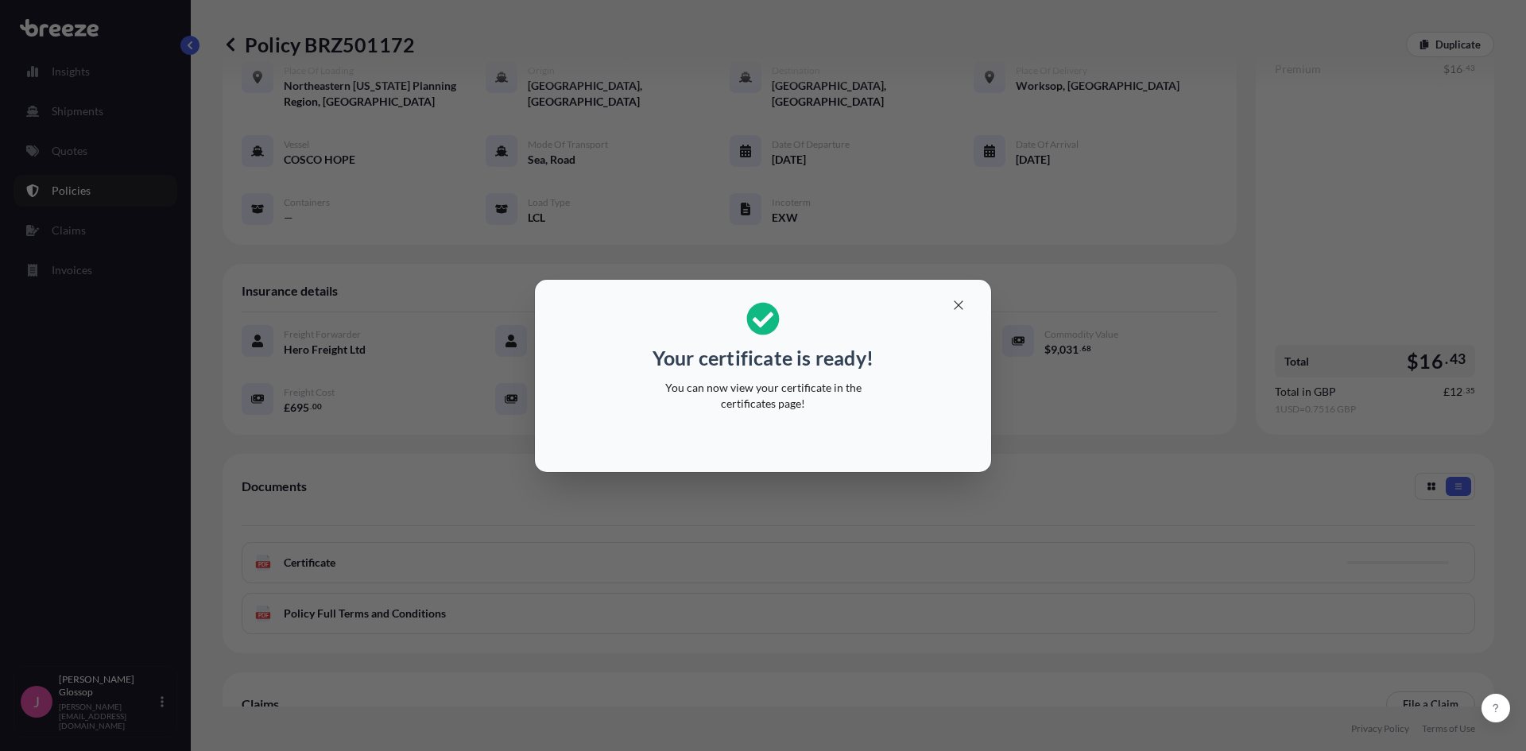
scroll to position [205, 0]
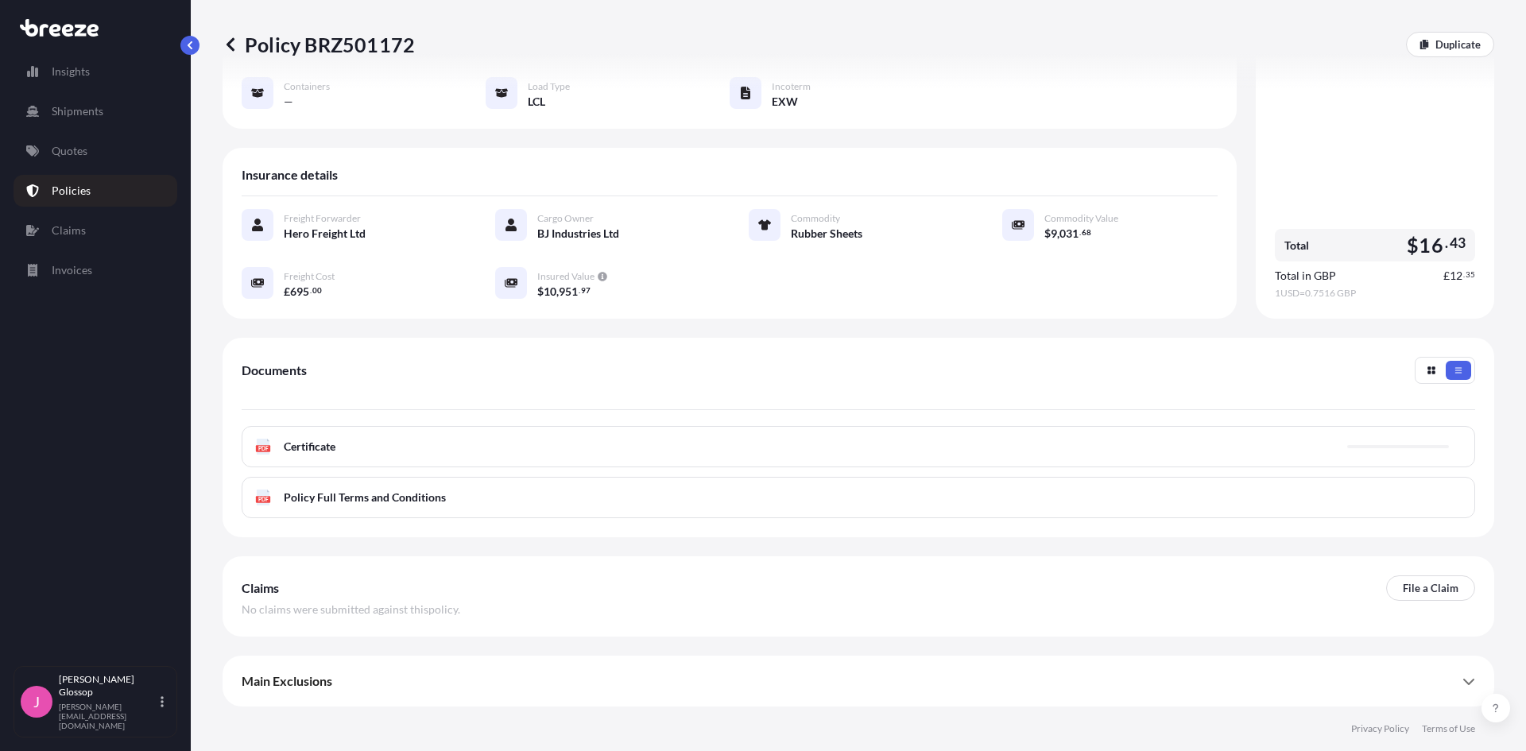
click at [321, 460] on div "PDF Certificate" at bounding box center [858, 446] width 1233 height 41
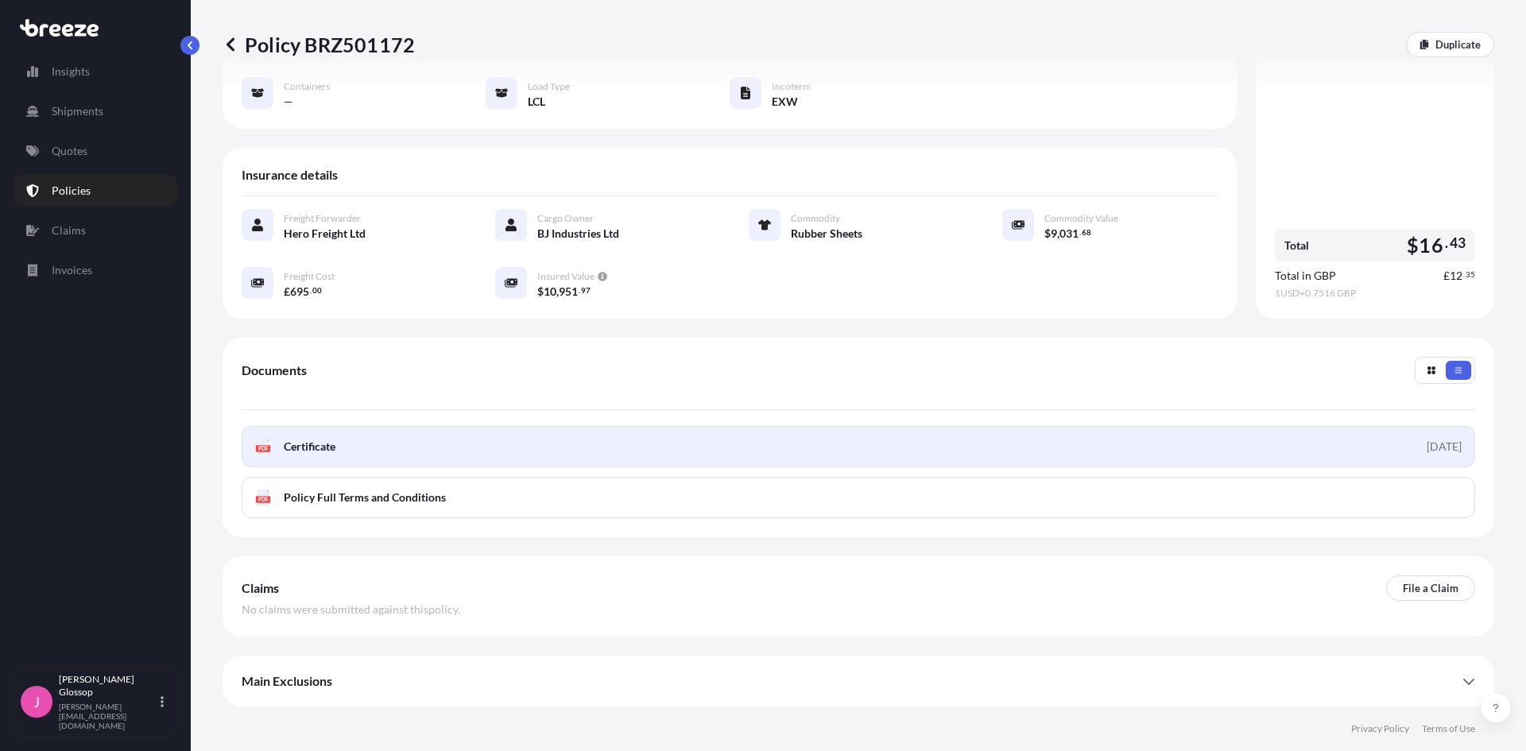
click at [327, 449] on span "Certificate" at bounding box center [310, 447] width 52 height 16
